Goal: Task Accomplishment & Management: Use online tool/utility

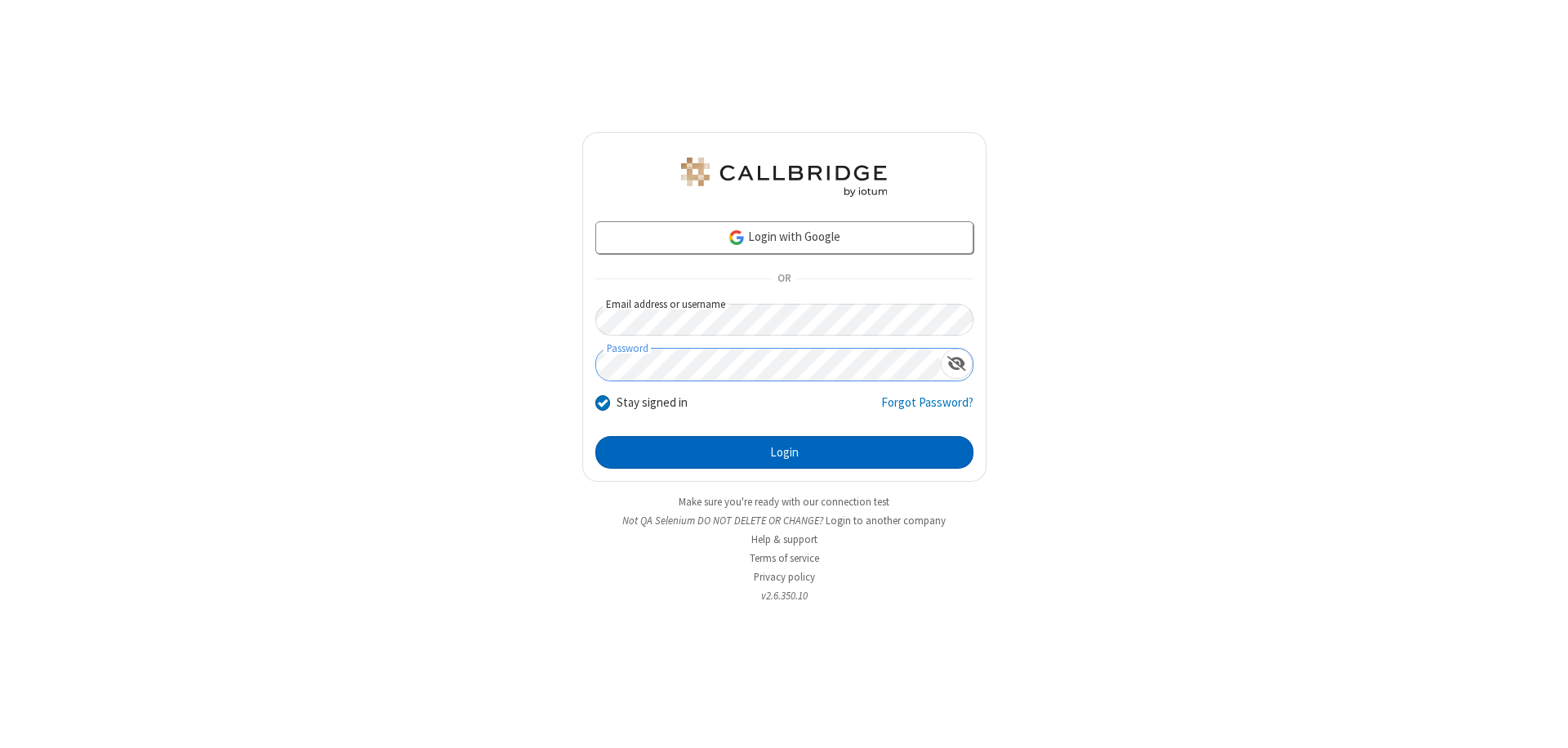
click at [784, 452] on button "Login" at bounding box center [784, 452] width 378 height 33
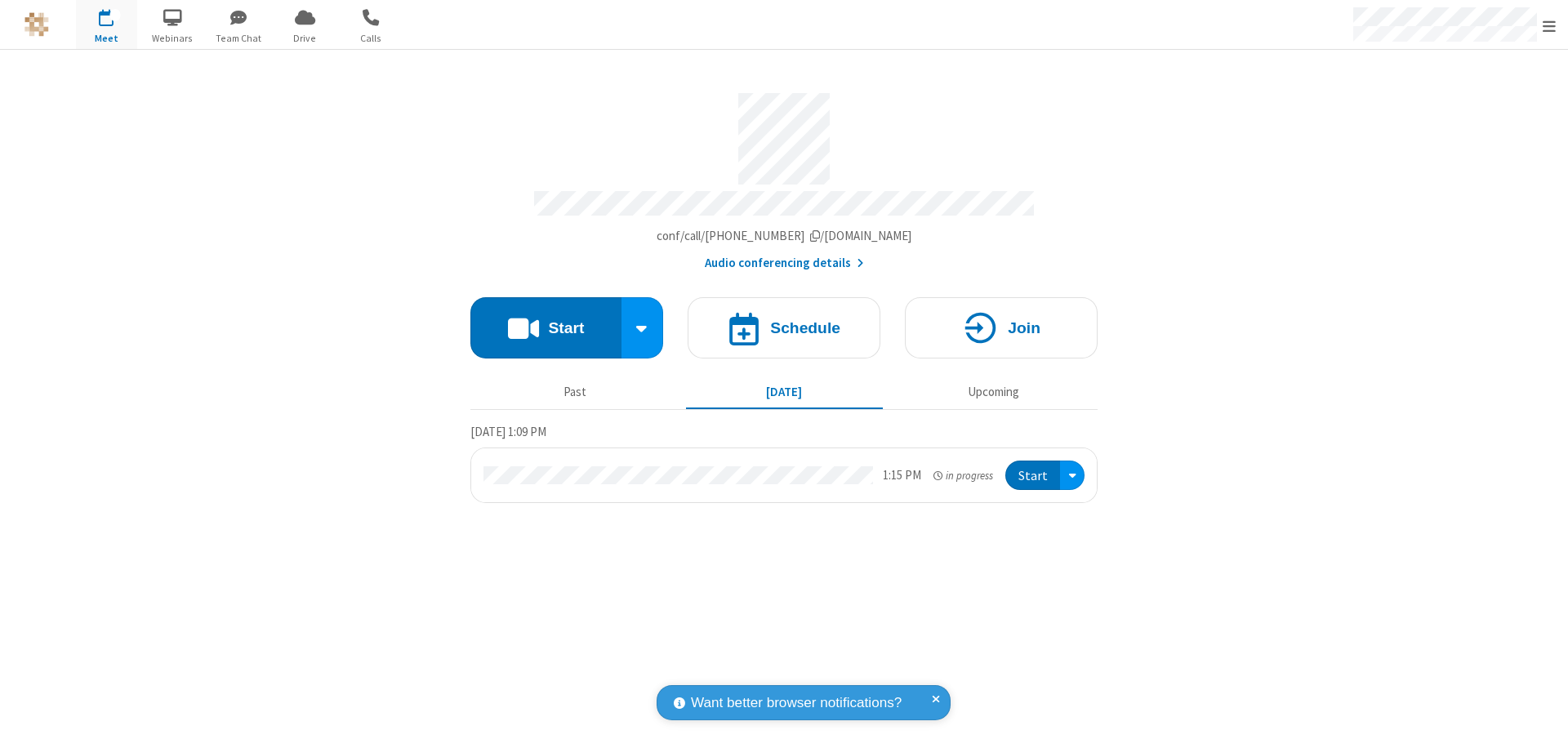
click at [1549, 25] on span "Open menu" at bounding box center [1549, 25] width 13 height 16
click at [304, 37] on span "Drive" at bounding box center [305, 38] width 61 height 14
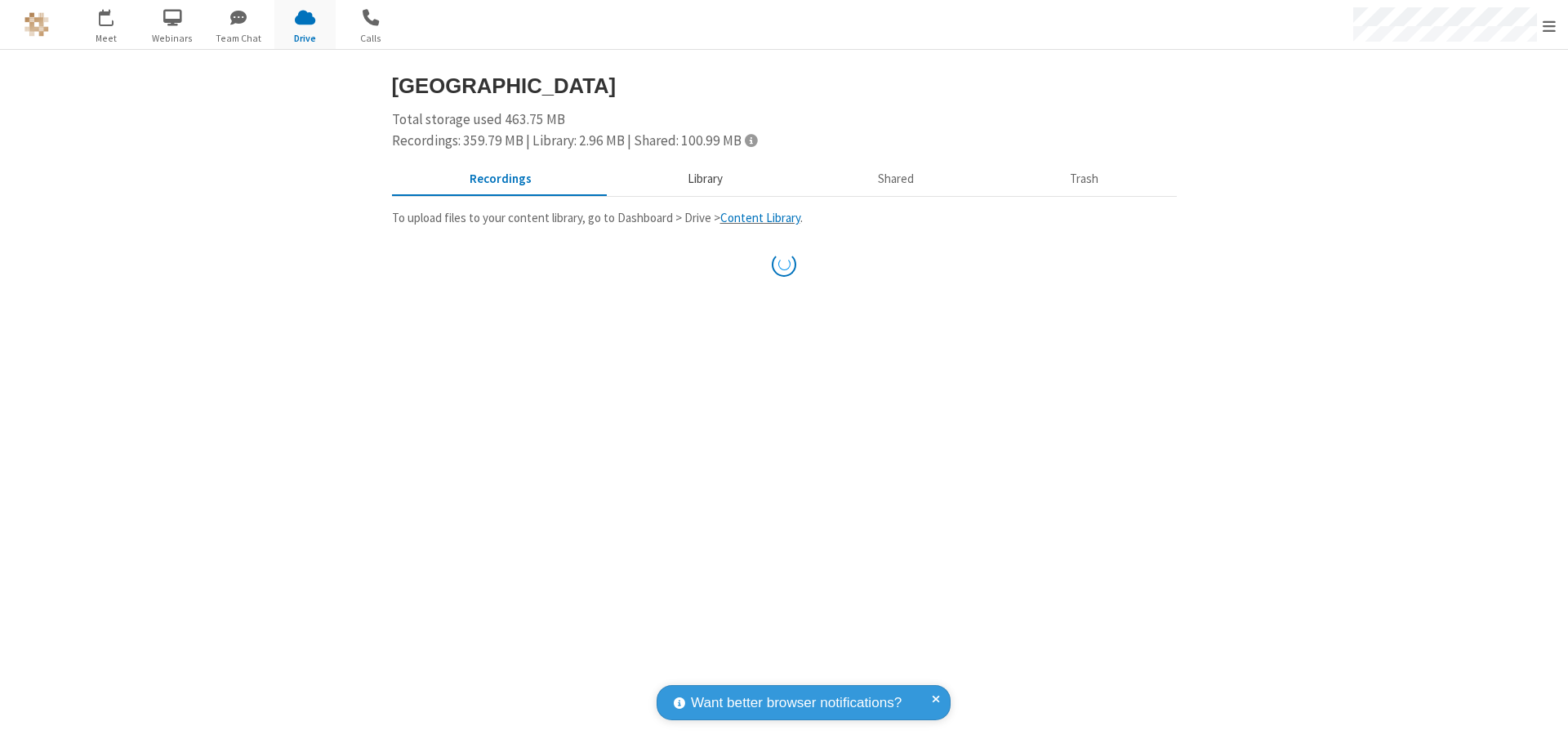
click at [697, 179] on button "Library" at bounding box center [705, 179] width 191 height 31
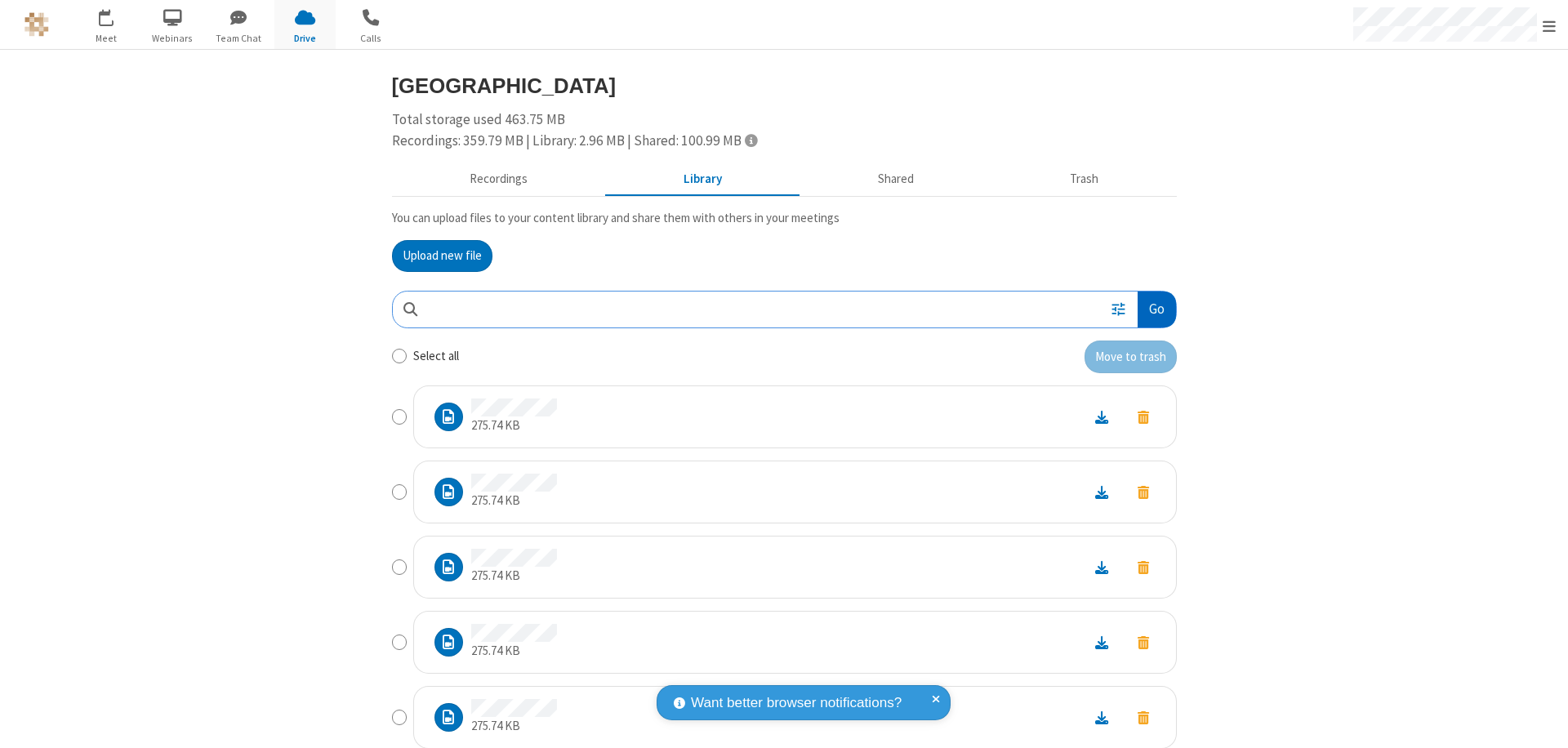
click at [1150, 308] on button "Go" at bounding box center [1156, 309] width 37 height 36
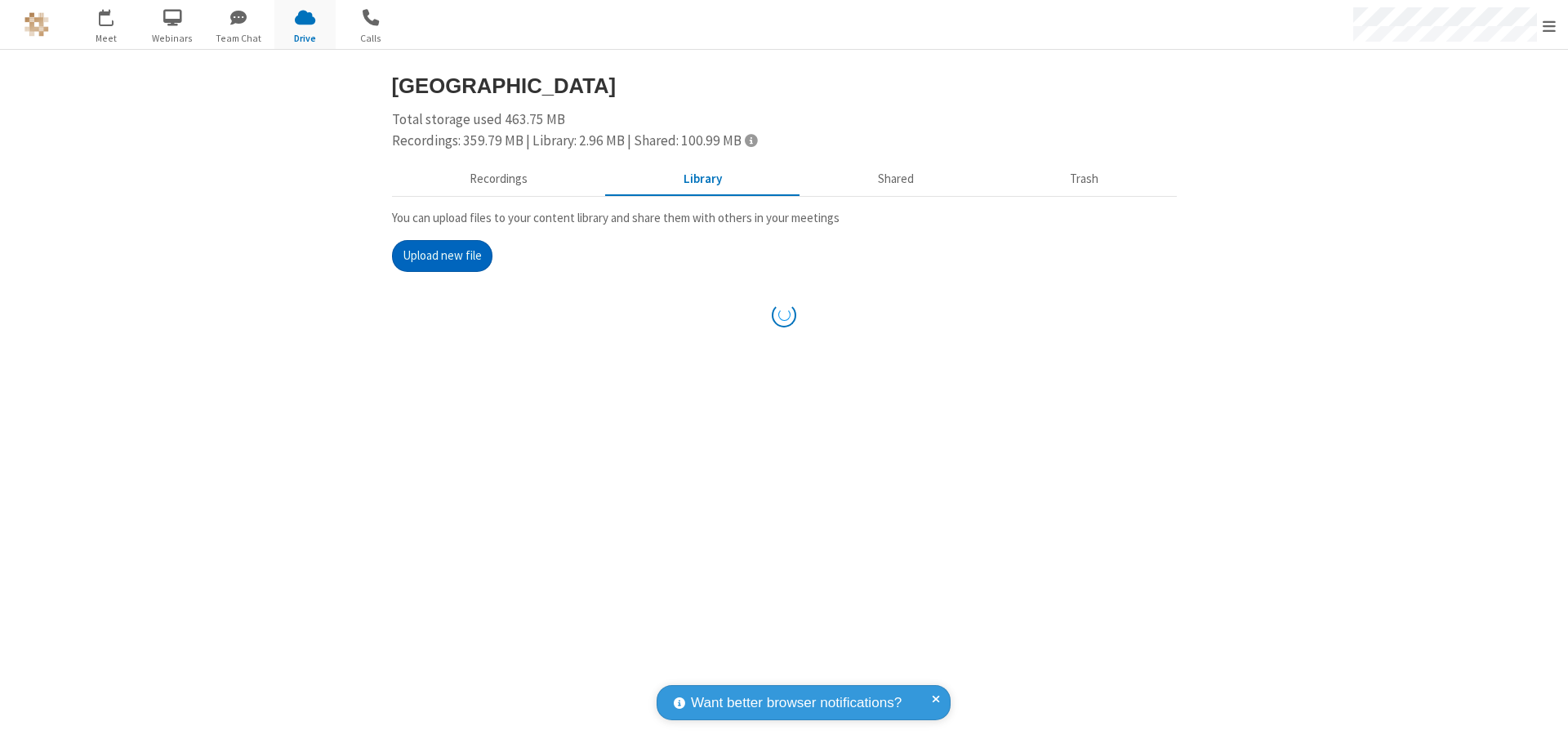
click at [436, 255] on button "Upload new file" at bounding box center [442, 256] width 101 height 33
